Goal: Navigation & Orientation: Find specific page/section

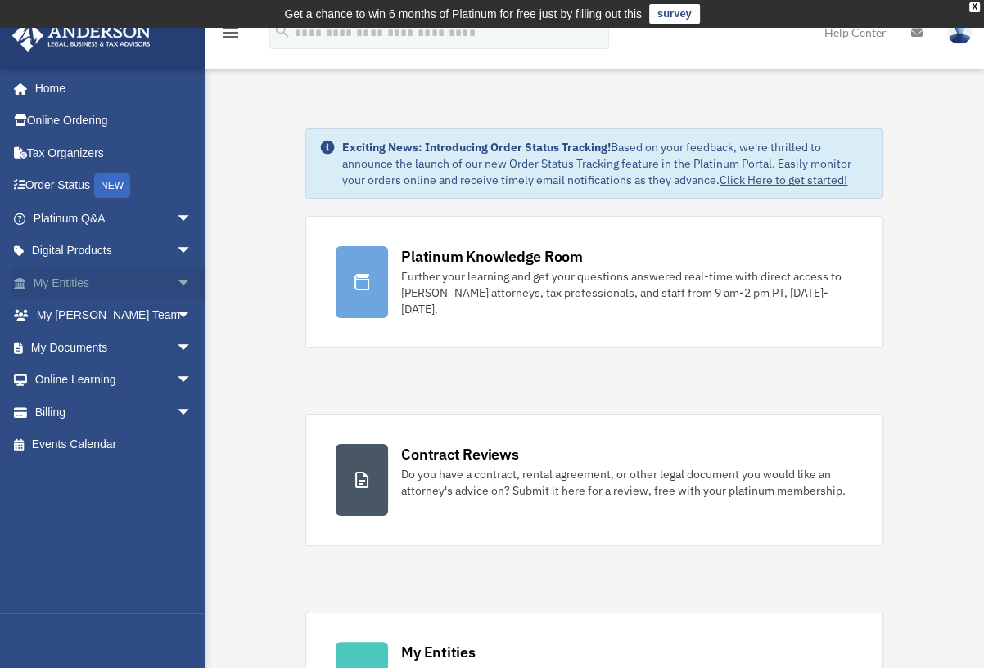
click at [67, 282] on link "My Entities arrow_drop_down" at bounding box center [113, 283] width 205 height 33
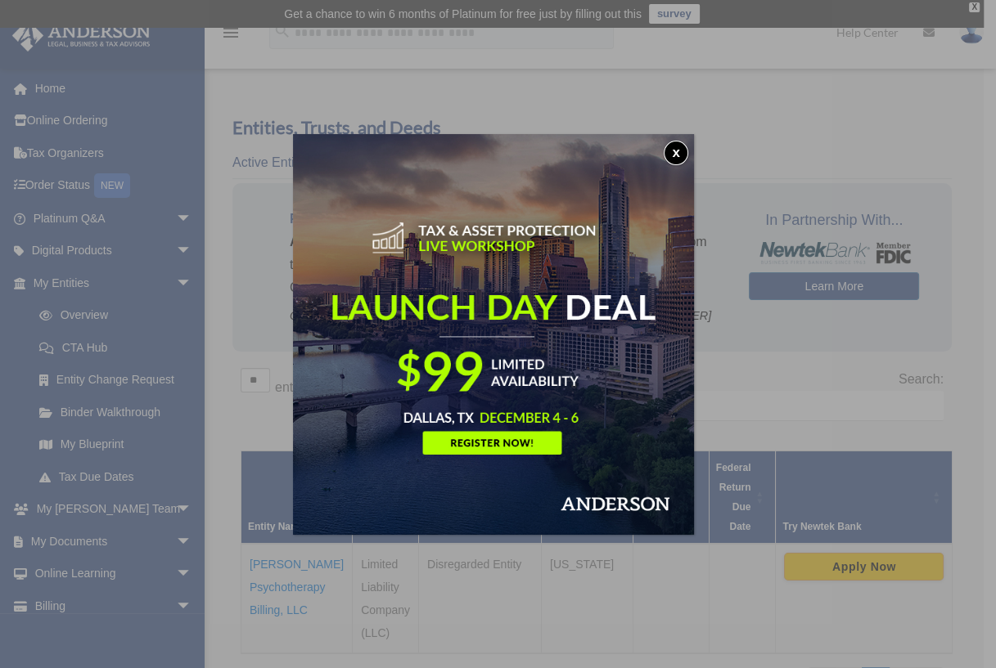
click at [755, 122] on div "x" at bounding box center [498, 334] width 996 height 668
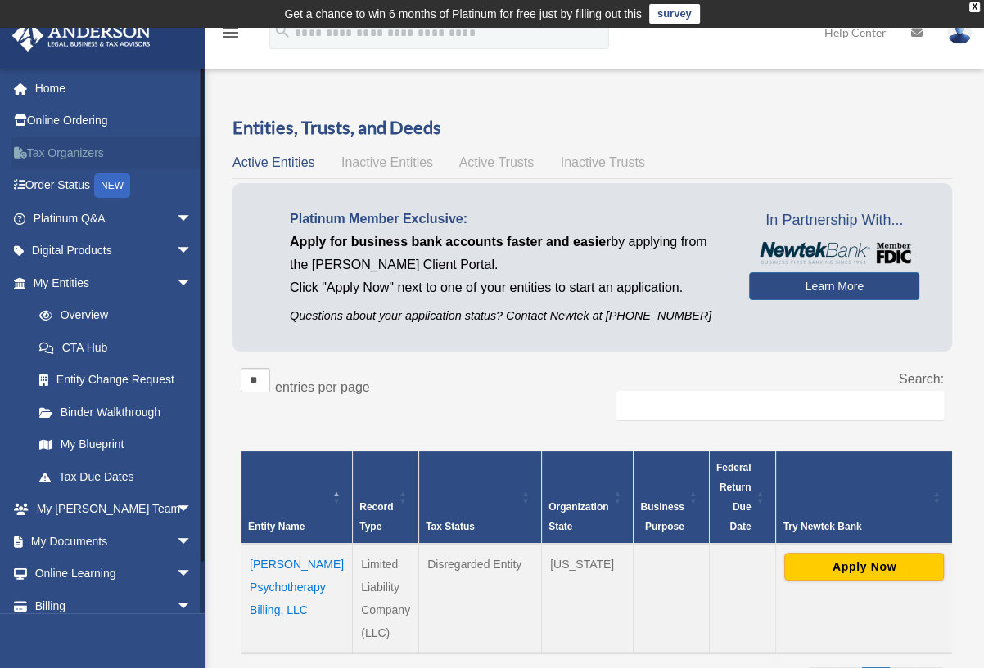
click at [90, 151] on link "Tax Organizers" at bounding box center [113, 153] width 205 height 33
